Goal: Browse casually: Explore the website without a specific task or goal

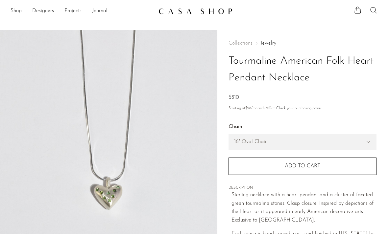
click at [19, 12] on link "Shop" at bounding box center [16, 11] width 11 height 9
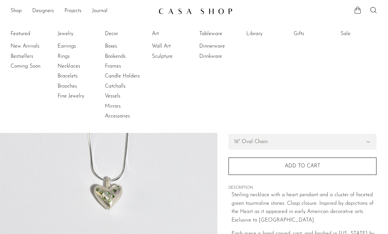
click at [64, 34] on link "Jewelry" at bounding box center [81, 33] width 49 height 7
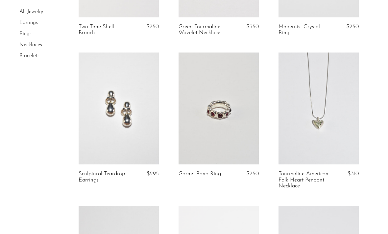
scroll to position [907, 0]
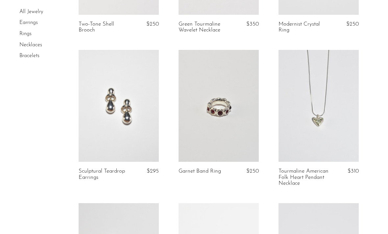
click at [237, 113] on link at bounding box center [218, 106] width 80 height 112
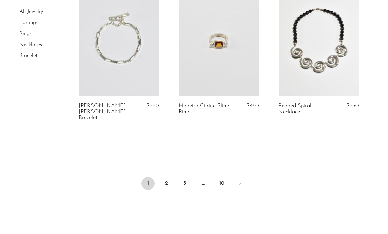
scroll to position [1721, 0]
click at [166, 178] on link "2" at bounding box center [166, 184] width 13 height 13
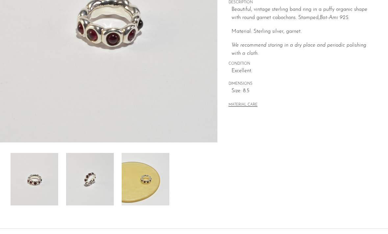
scroll to position [134, 0]
click at [143, 184] on img at bounding box center [146, 179] width 48 height 53
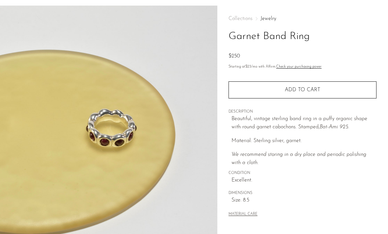
scroll to position [18, 0]
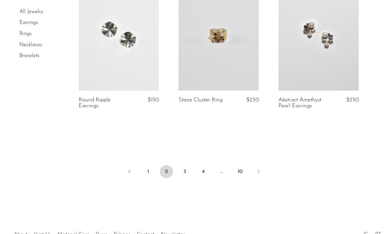
scroll to position [1703, 0]
click at [183, 169] on link "3" at bounding box center [184, 171] width 13 height 13
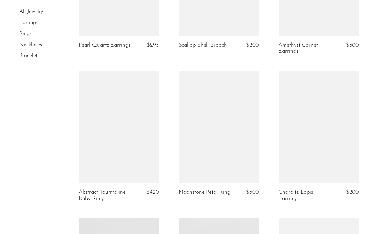
scroll to position [875, 0]
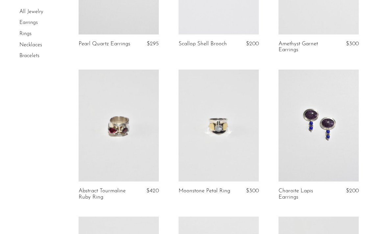
click at [233, 150] on link at bounding box center [218, 126] width 80 height 112
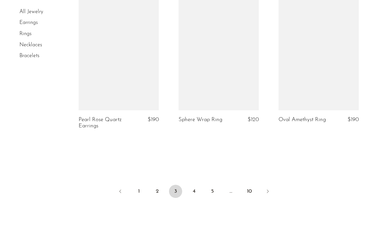
scroll to position [1675, 0]
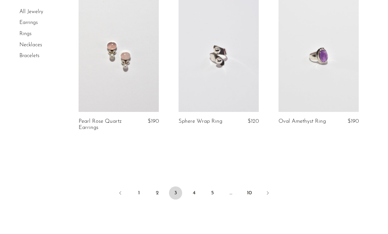
click at [195, 187] on link "4" at bounding box center [193, 193] width 13 height 13
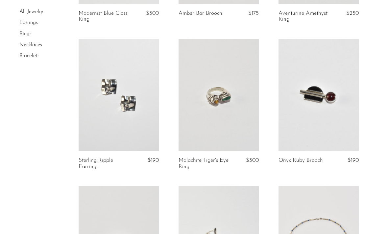
scroll to position [1201, 0]
click at [235, 130] on link at bounding box center [218, 94] width 80 height 112
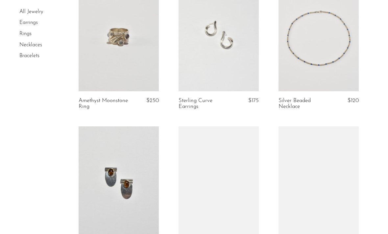
scroll to position [1407, 0]
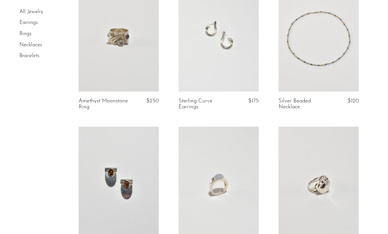
click at [308, 38] on link at bounding box center [318, 35] width 80 height 112
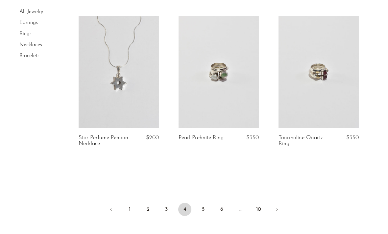
scroll to position [1666, 0]
click at [201, 209] on link "5" at bounding box center [202, 208] width 13 height 13
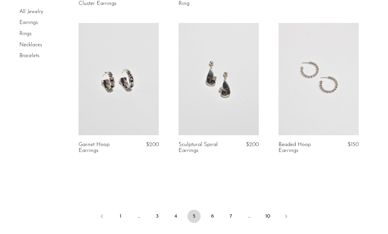
scroll to position [1658, 0]
click at [212, 214] on link "6" at bounding box center [212, 216] width 13 height 13
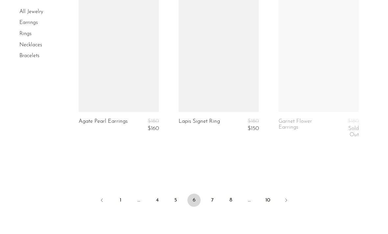
scroll to position [1682, 0]
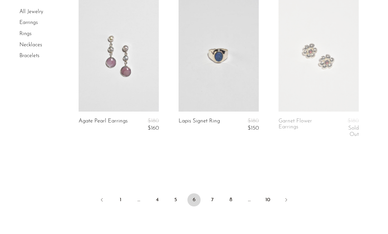
click at [215, 194] on link "7" at bounding box center [212, 200] width 13 height 13
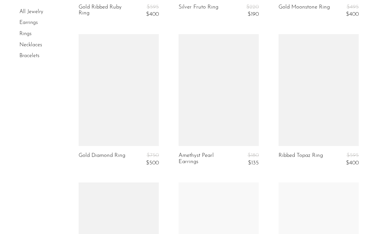
scroll to position [1371, 0]
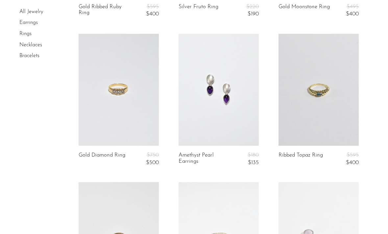
click at [108, 102] on link at bounding box center [119, 90] width 80 height 112
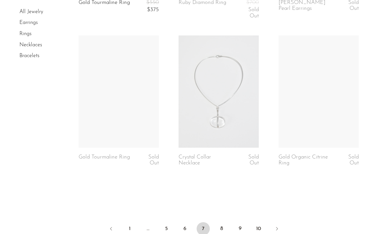
scroll to position [1674, 0]
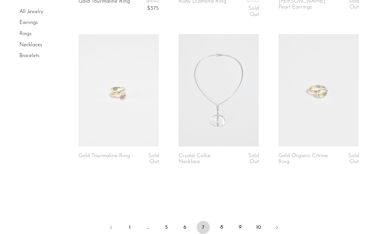
click at [225, 224] on link "8" at bounding box center [221, 227] width 13 height 13
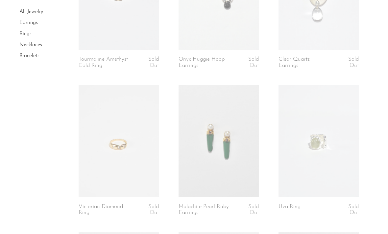
scroll to position [712, 0]
